Goal: Consume media (video, audio): Consume media (video, audio)

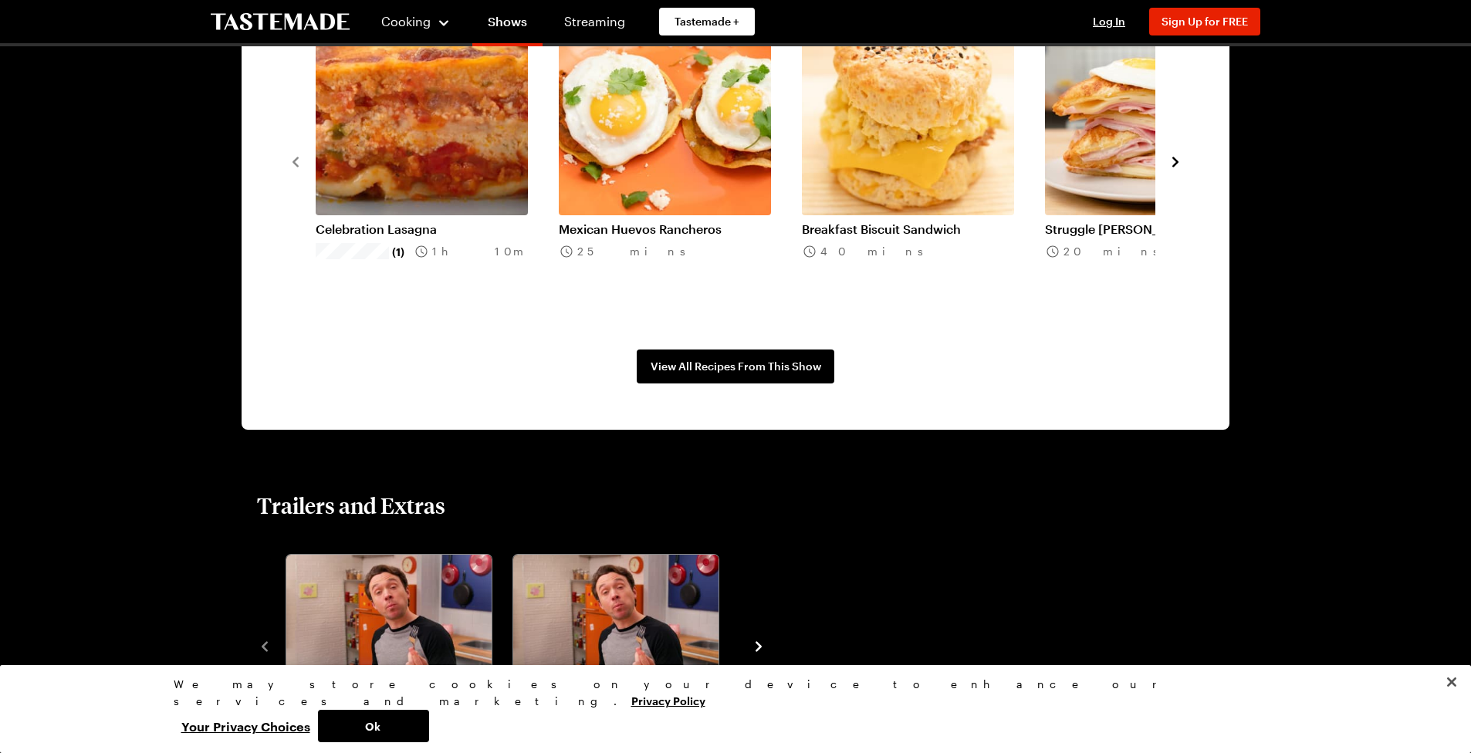
scroll to position [2016, 0]
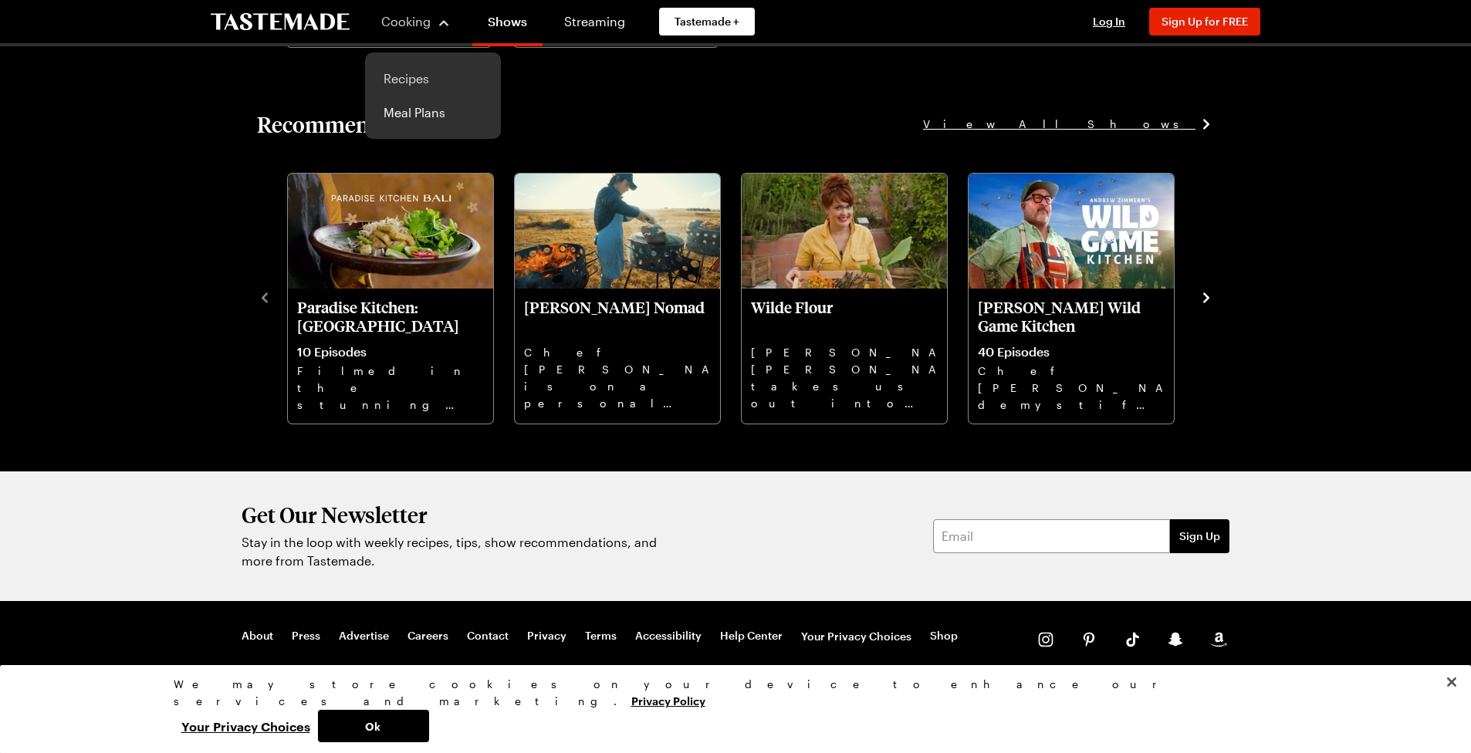
click at [406, 73] on link "Recipes" at bounding box center [432, 79] width 117 height 34
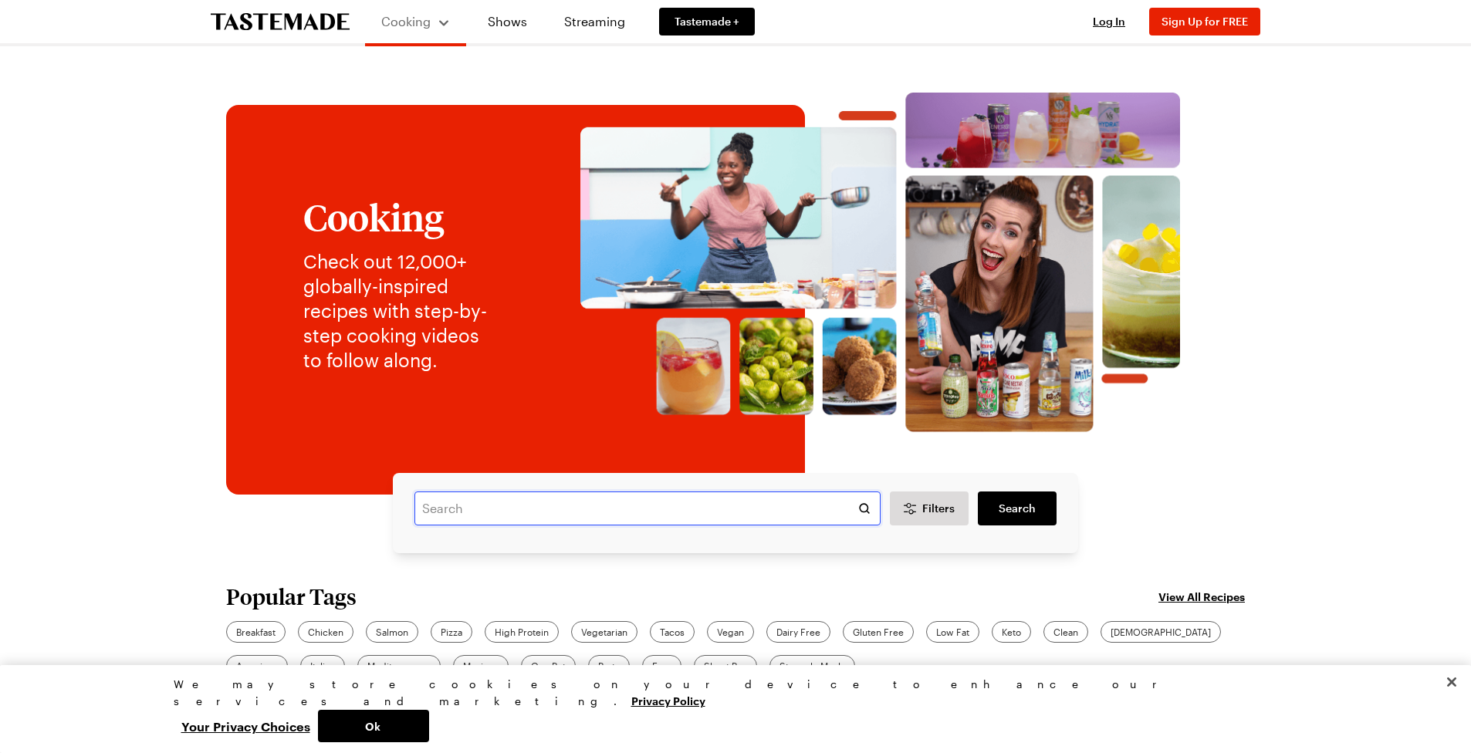
click at [468, 499] on input "text" at bounding box center [647, 508] width 466 height 34
paste input "Full Week Budget Meal Prep - 7 Days of Recipes from one Grocery Trip - BREAKFAS…"
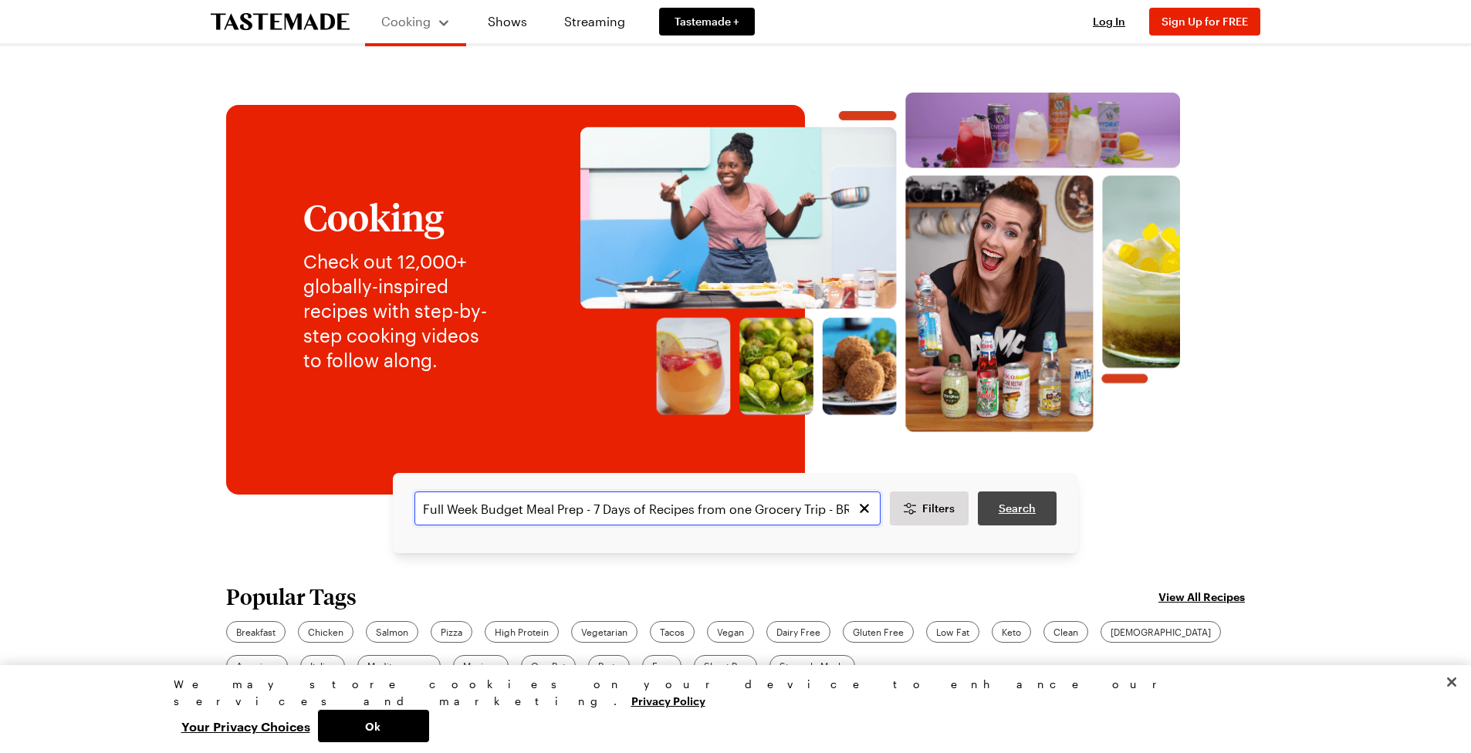
type input "Full Week Budget Meal Prep - 7 Days of Recipes from one Grocery Trip - BREAKFAS…"
click at [1049, 499] on link "Search" at bounding box center [1017, 508] width 79 height 34
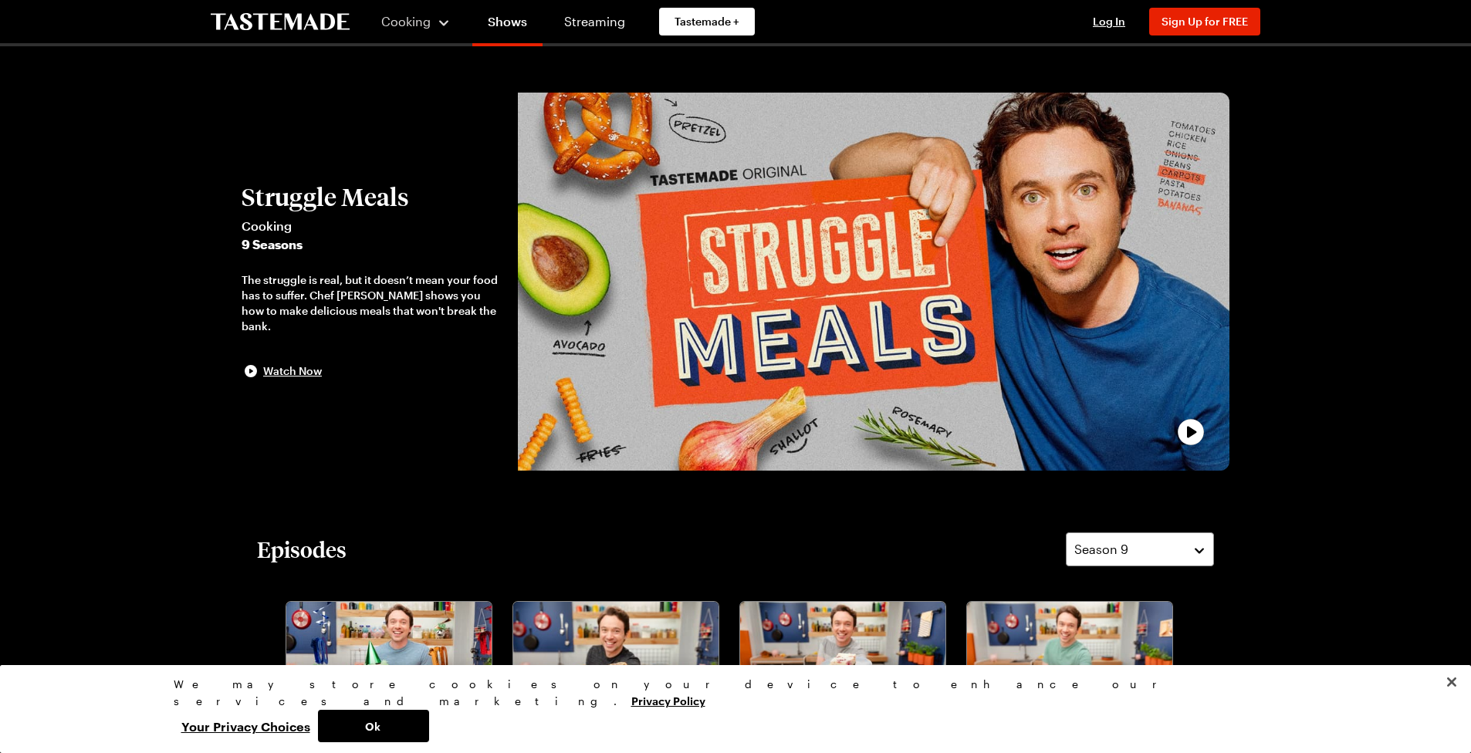
click at [957, 281] on div "play trailer" at bounding box center [873, 282] width 693 height 360
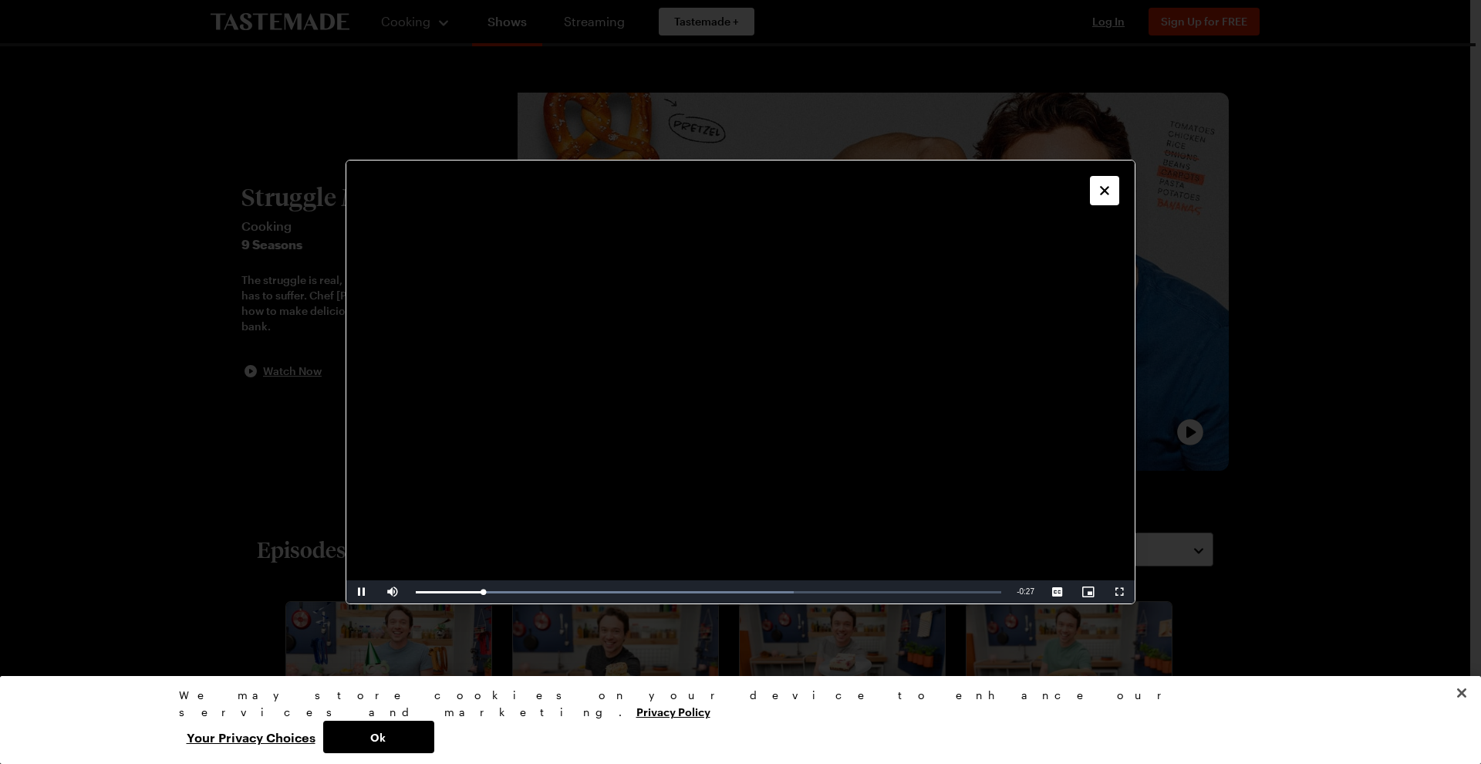
click at [1109, 194] on icon "Close" at bounding box center [1104, 190] width 9 height 9
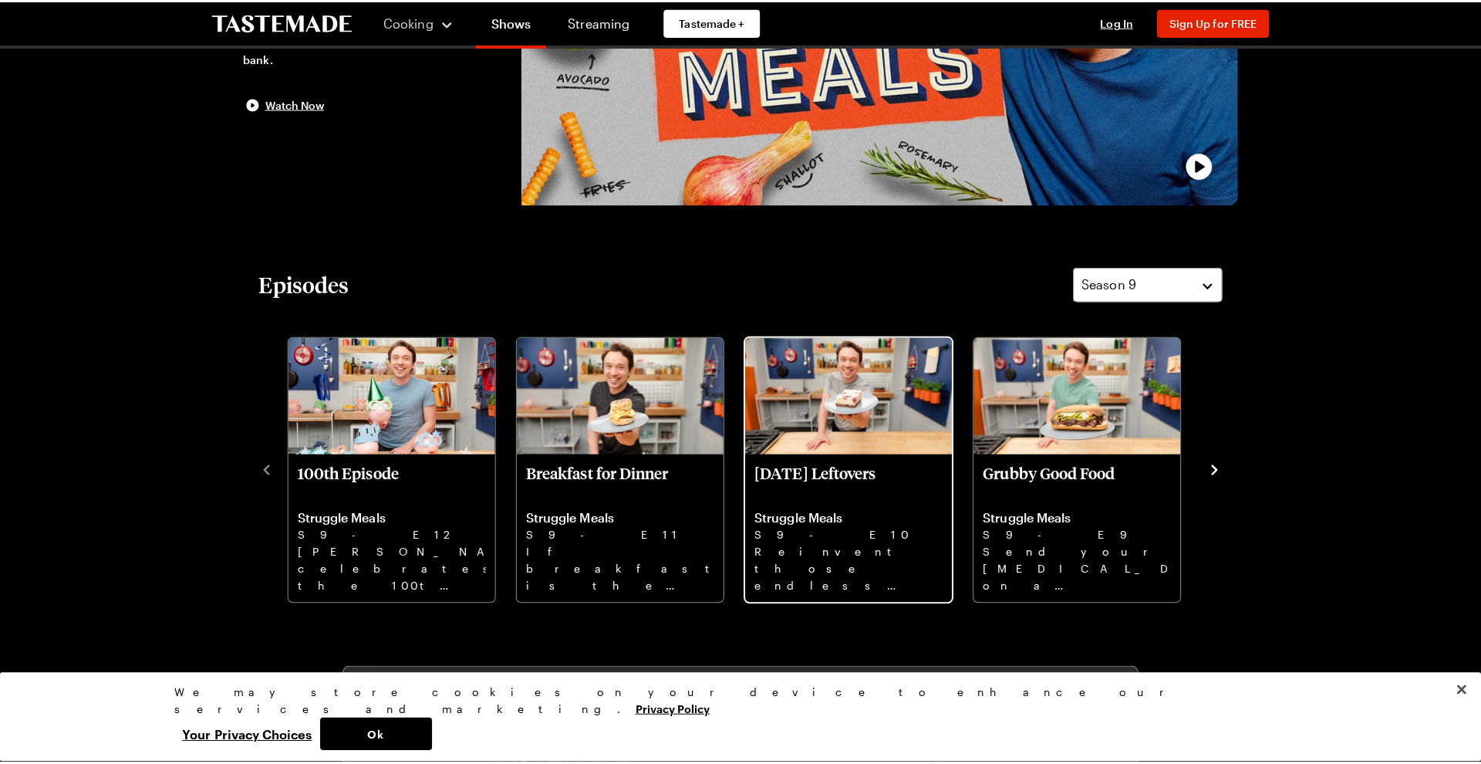
scroll to position [417, 0]
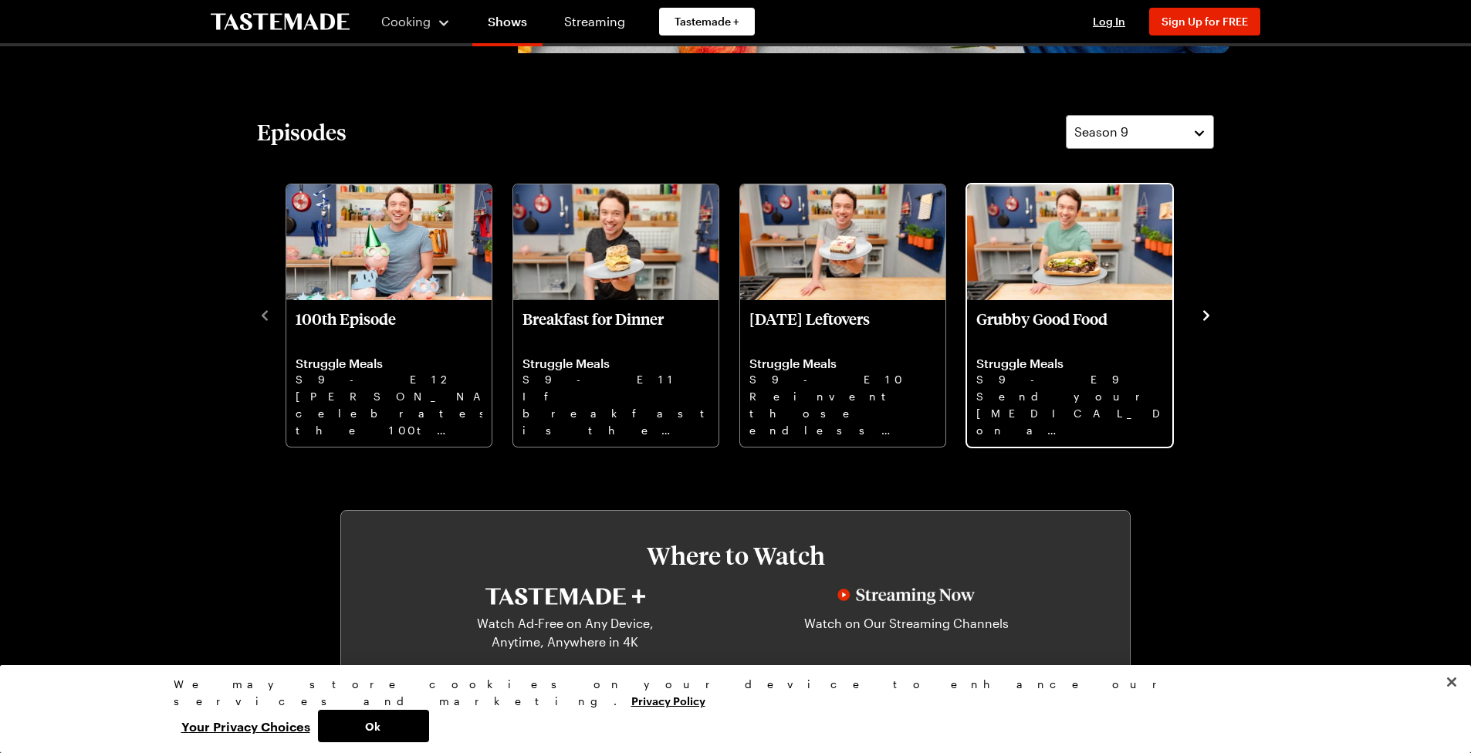
click at [1082, 434] on div "Grubby Good Food Struggle Meals S9 - E9 Send your [MEDICAL_DATA] on a flavorful…" at bounding box center [1069, 373] width 205 height 147
click at [1017, 402] on p "Send your [MEDICAL_DATA] on a flavorful food tour without leaving the Struggle …" at bounding box center [1069, 412] width 187 height 49
